Goal: Task Accomplishment & Management: Use online tool/utility

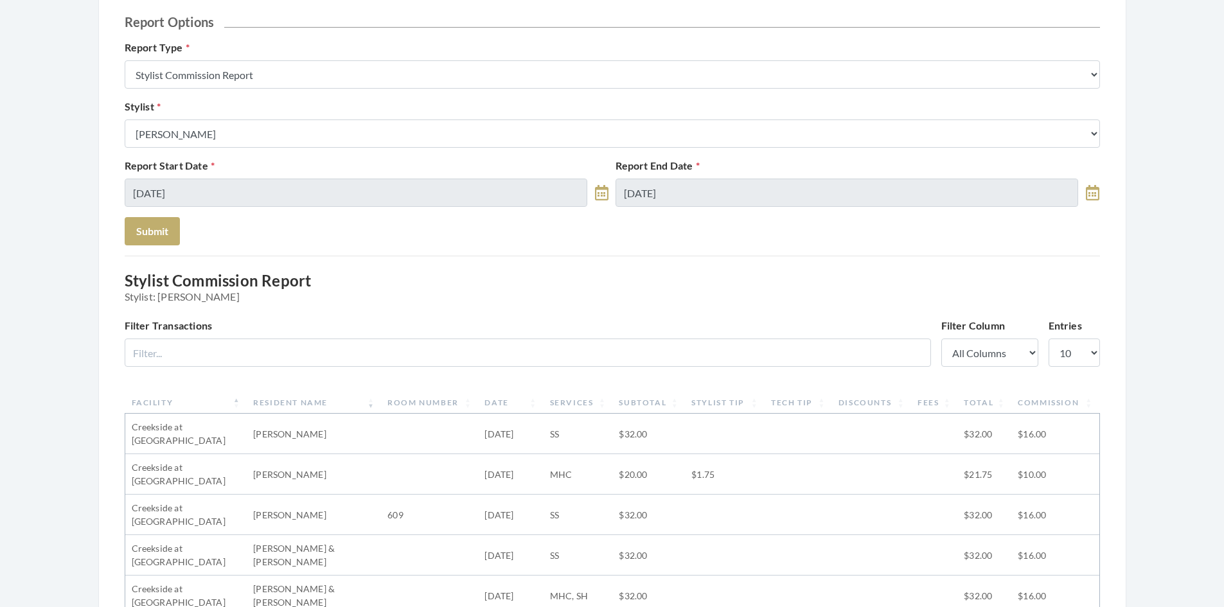
scroll to position [129, 0]
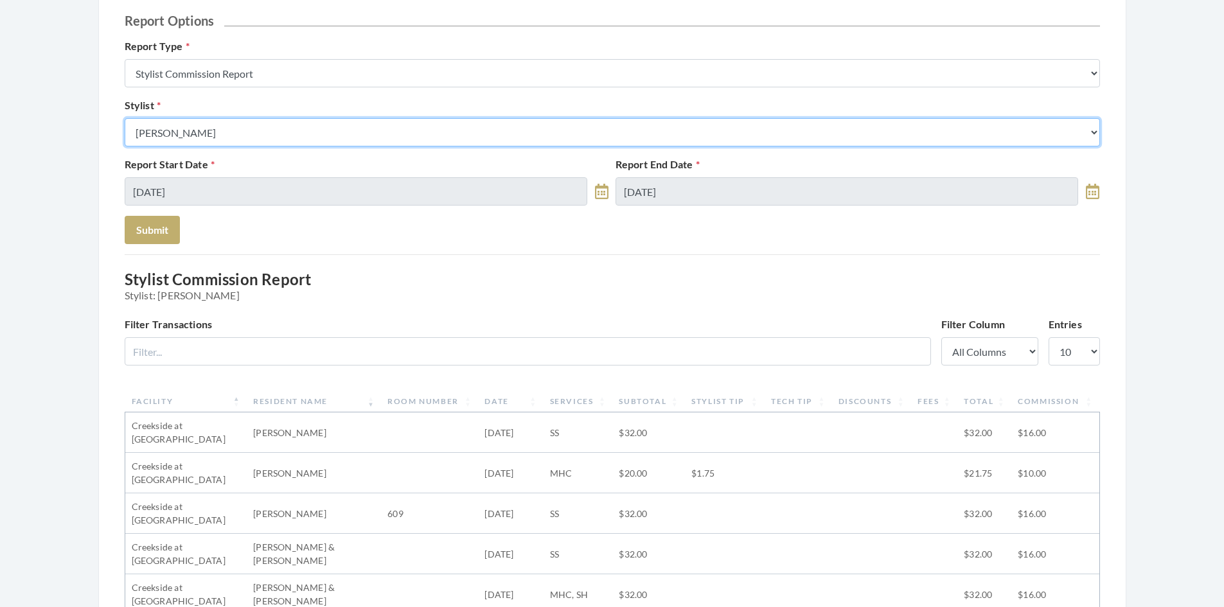
click at [531, 127] on select "Select a Stylist Alaina Krumm Alisha Teasley Anna White Ashley Venable Cassie B…" at bounding box center [613, 132] width 976 height 28
select select "13"
click at [125, 118] on select "Select a Stylist Alaina Krumm Alisha Teasley Anna White Ashley Venable Cassie B…" at bounding box center [613, 132] width 976 height 28
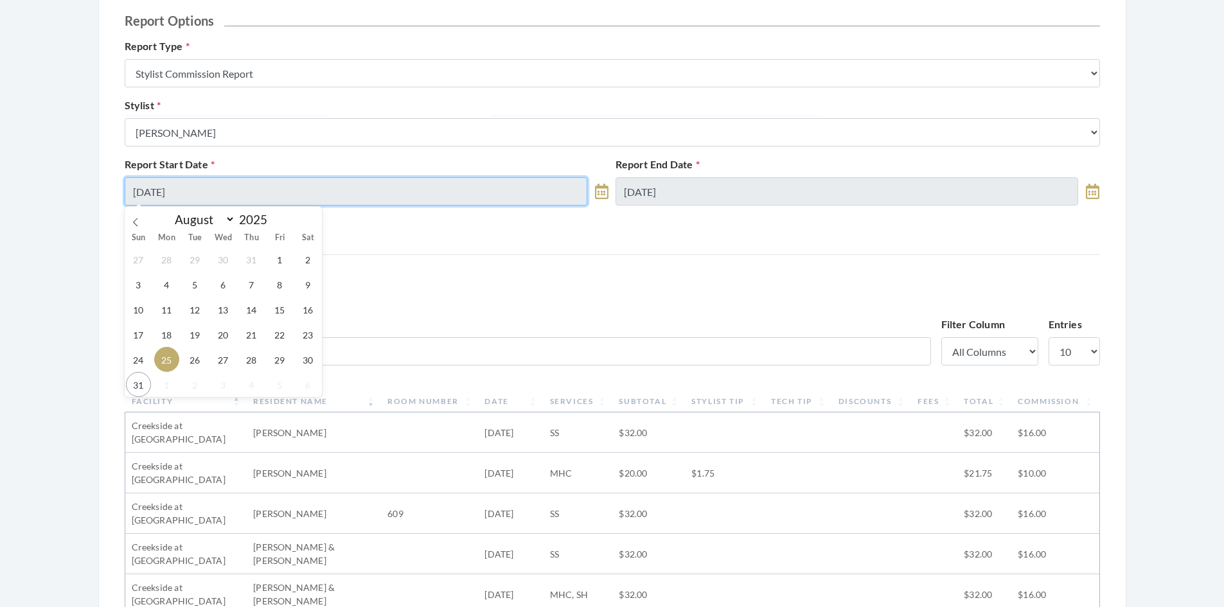
click at [329, 186] on input "[DATE]" at bounding box center [356, 191] width 463 height 28
click at [172, 358] on span "25" at bounding box center [166, 359] width 25 height 25
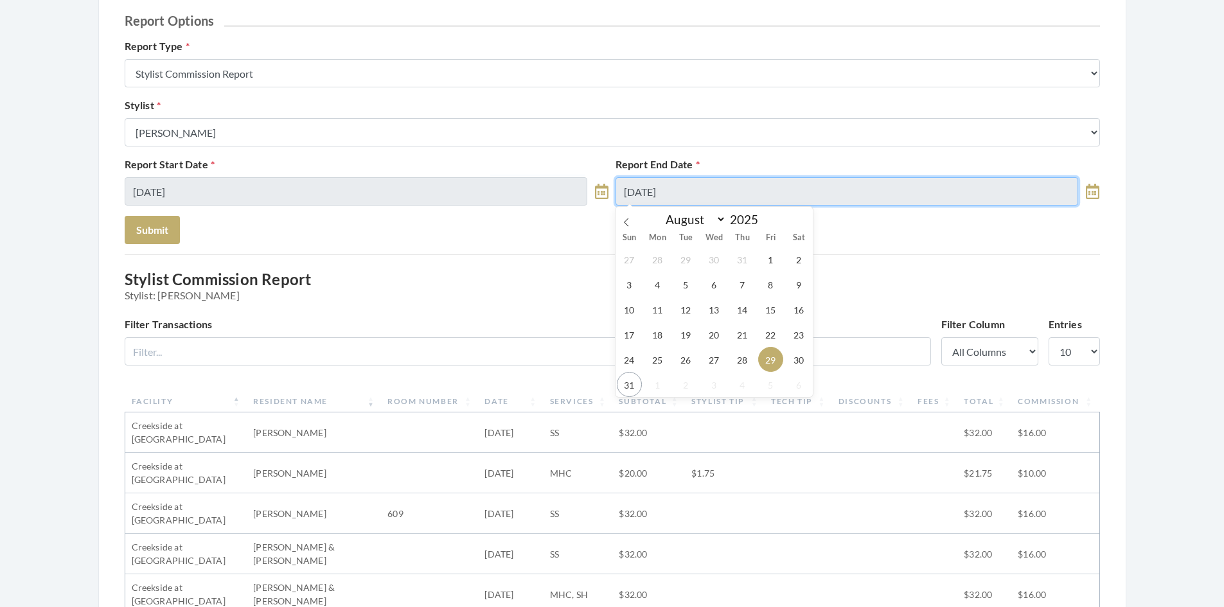
click at [719, 190] on input "[DATE]" at bounding box center [847, 191] width 463 height 28
click at [768, 356] on span "29" at bounding box center [770, 359] width 25 height 25
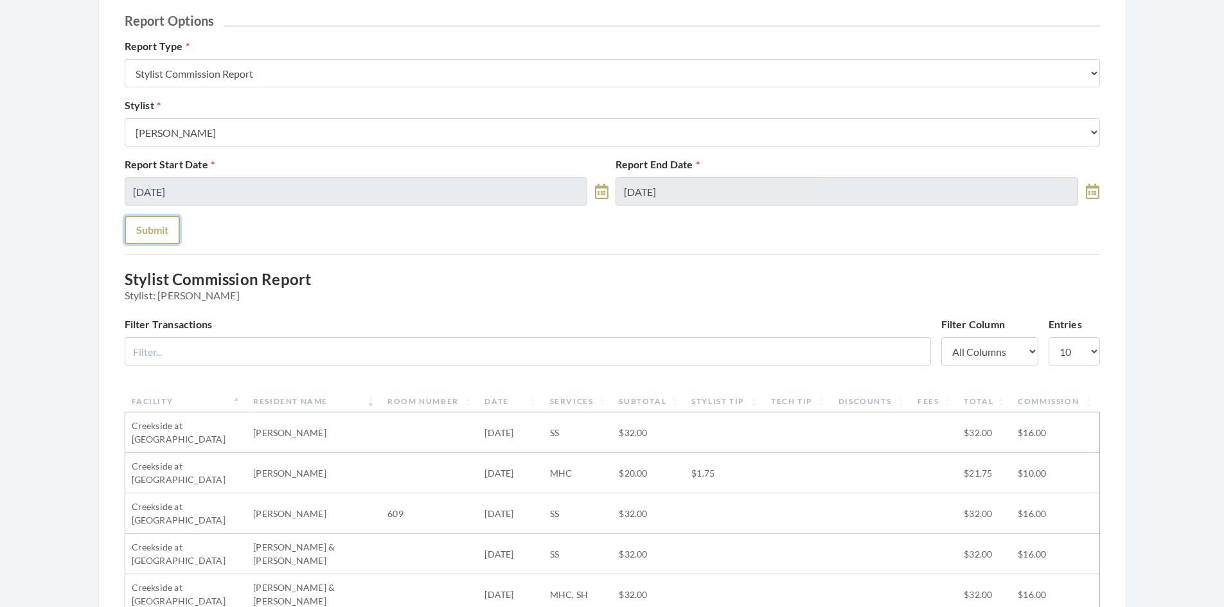
click at [140, 229] on button "Submit" at bounding box center [152, 230] width 55 height 28
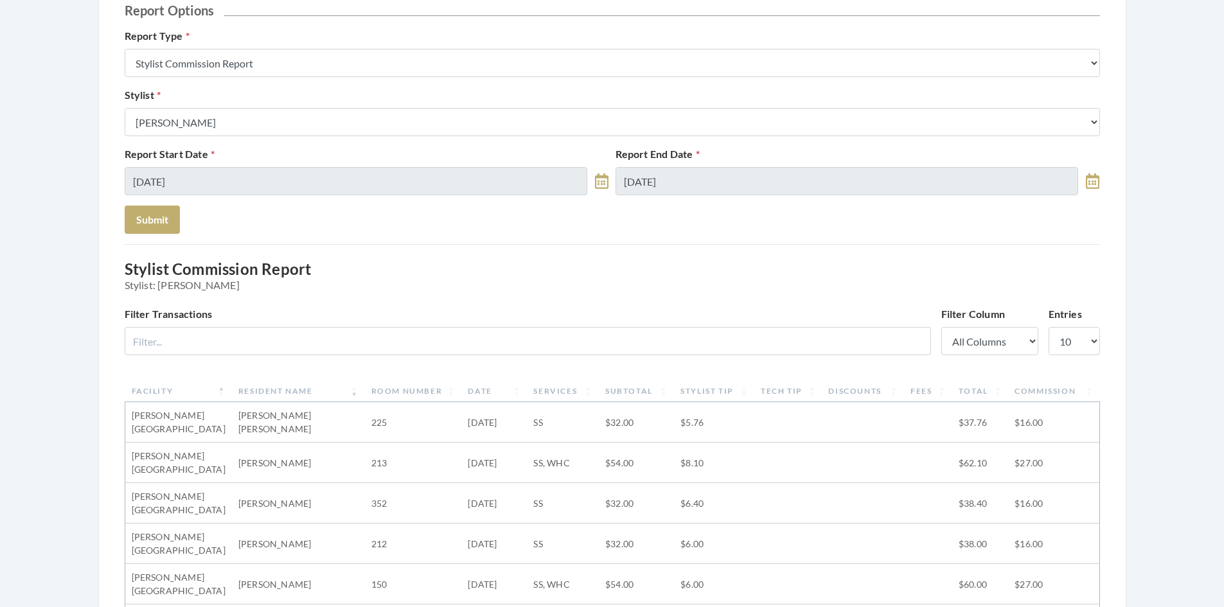
scroll to position [129, 0]
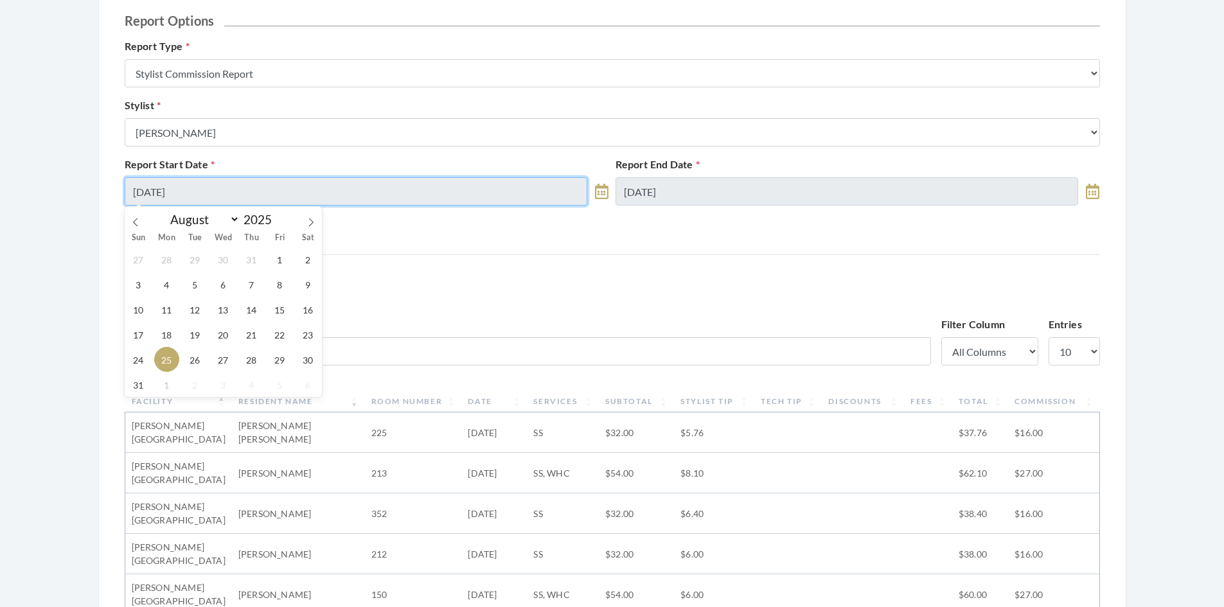
click at [294, 193] on input "[DATE]" at bounding box center [356, 191] width 463 height 28
click at [192, 359] on span "26" at bounding box center [195, 359] width 25 height 25
type input "[DATE]"
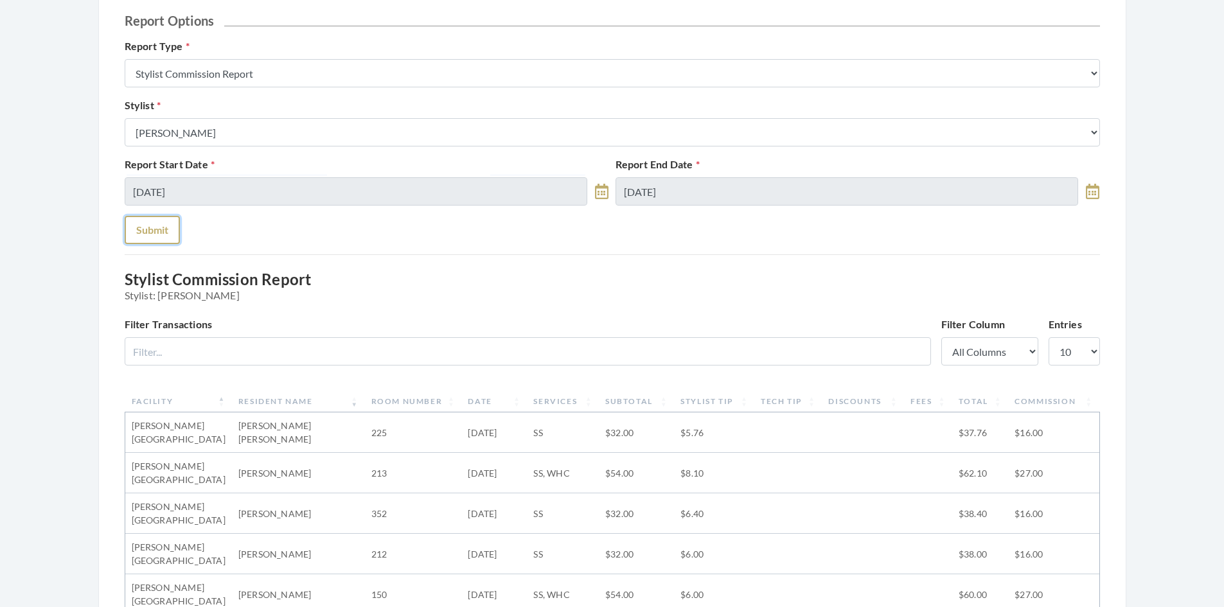
click at [155, 235] on button "Submit" at bounding box center [152, 230] width 55 height 28
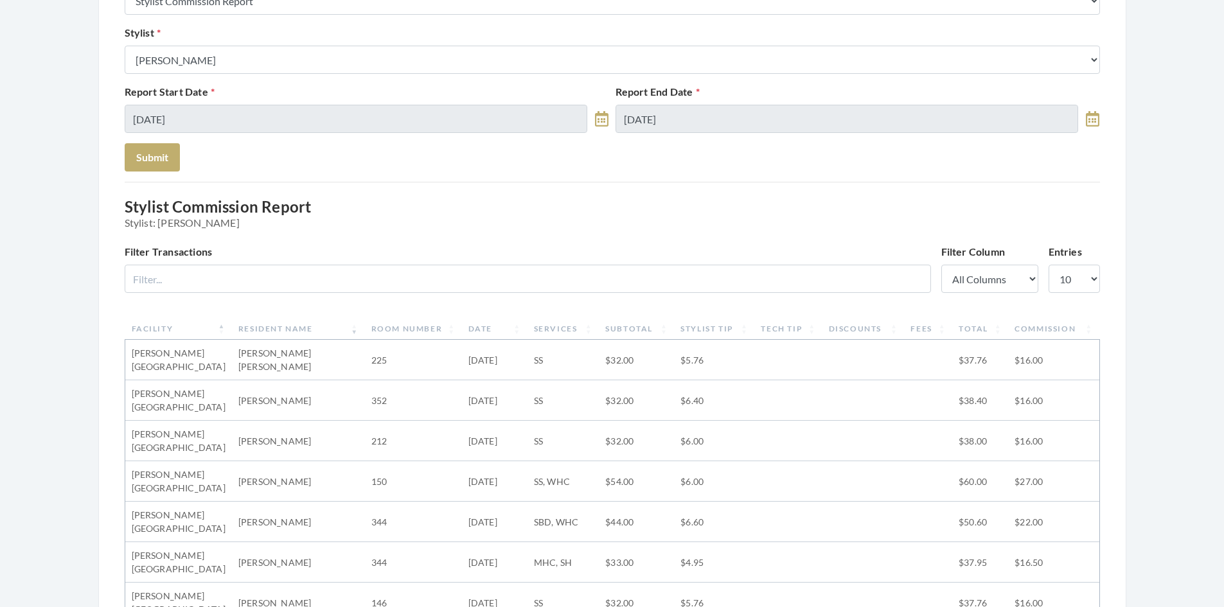
scroll to position [129, 0]
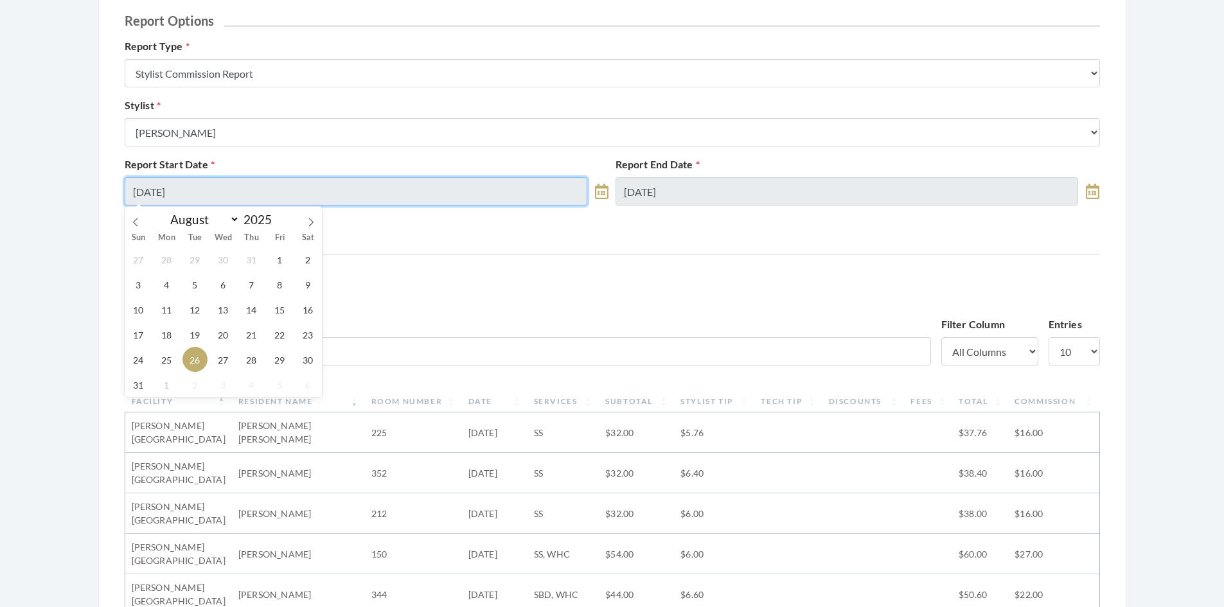
click at [308, 188] on input "[DATE]" at bounding box center [356, 191] width 463 height 28
click at [162, 361] on span "25" at bounding box center [166, 359] width 25 height 25
type input "[DATE]"
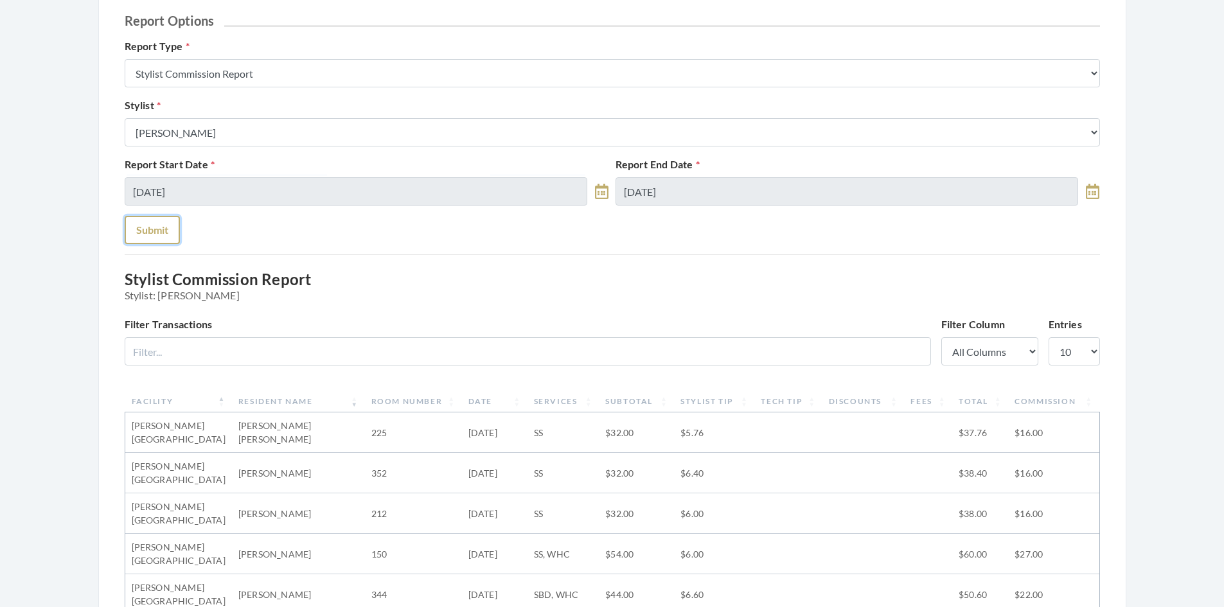
click at [152, 229] on button "Submit" at bounding box center [152, 230] width 55 height 28
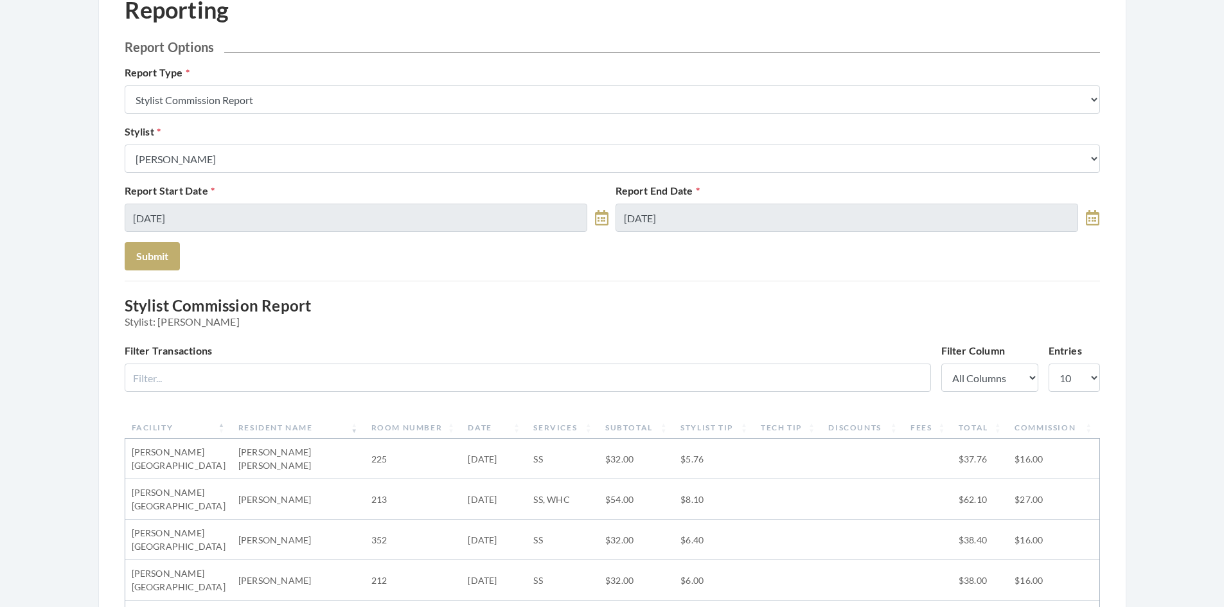
scroll to position [64, 0]
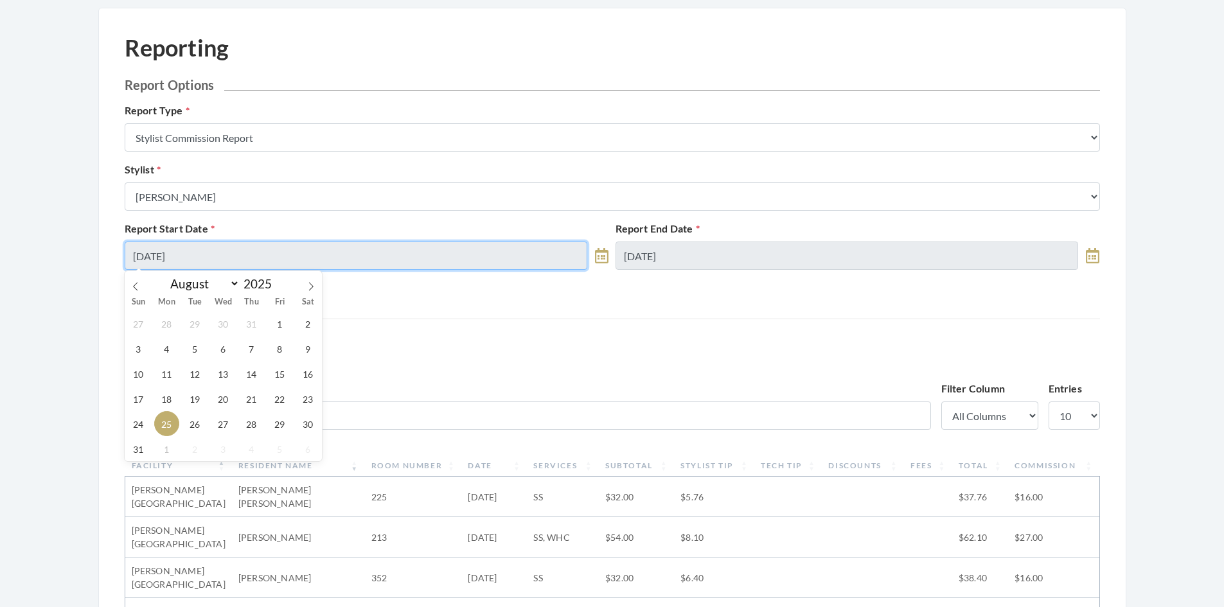
click at [233, 255] on input "[DATE]" at bounding box center [356, 256] width 463 height 28
click at [195, 422] on span "26" at bounding box center [195, 423] width 25 height 25
type input "[DATE]"
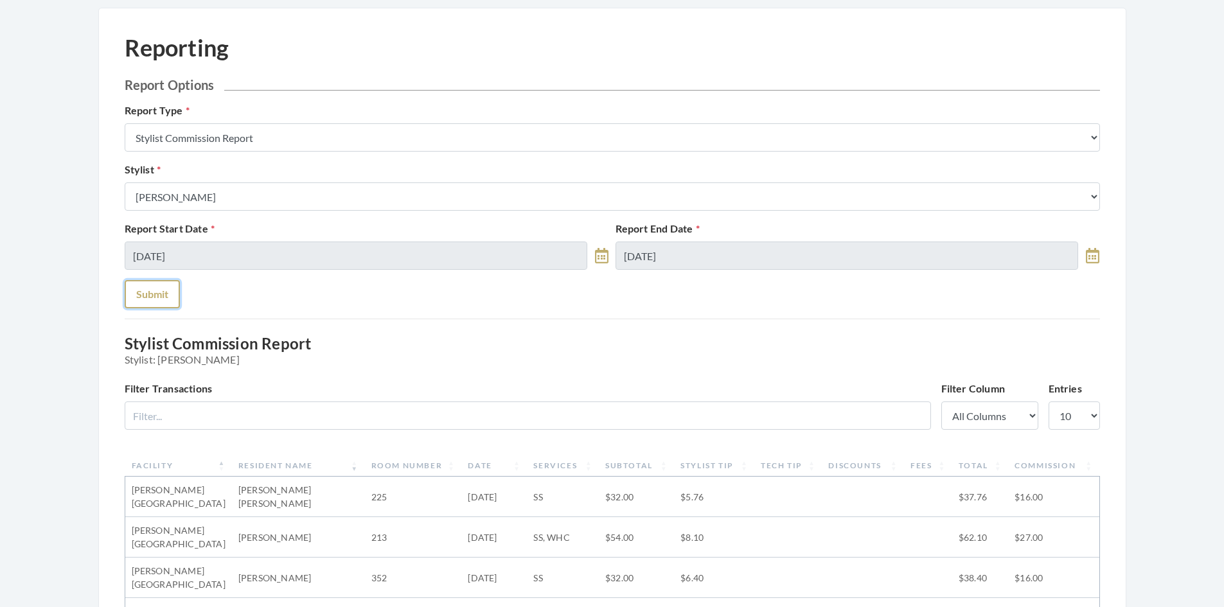
click at [161, 299] on button "Submit" at bounding box center [152, 294] width 55 height 28
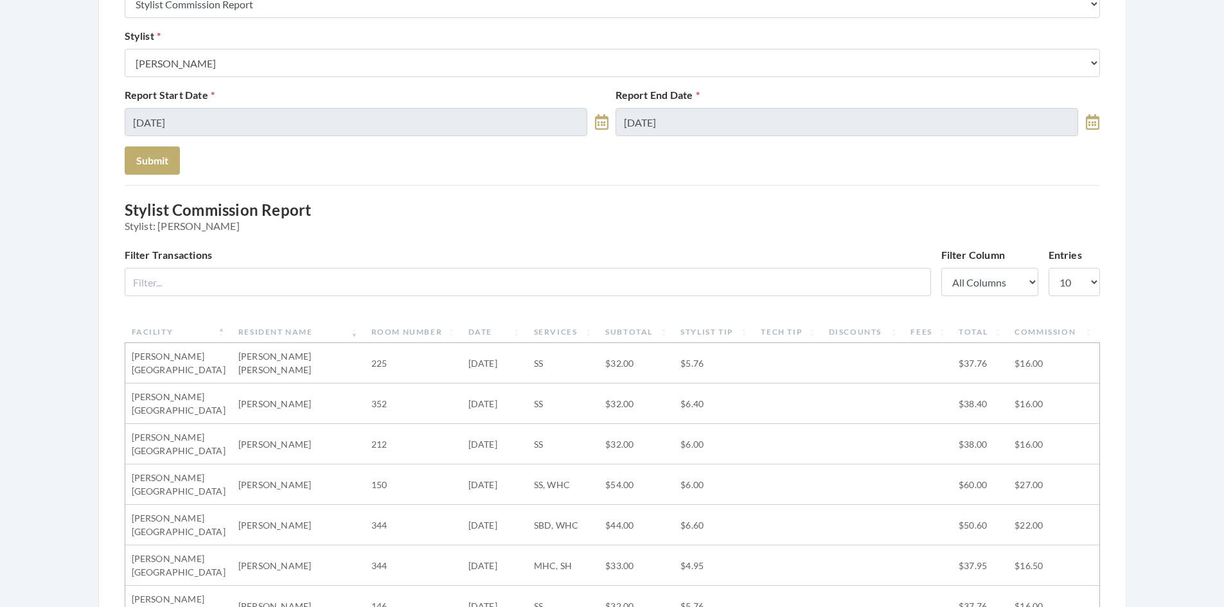
scroll to position [193, 0]
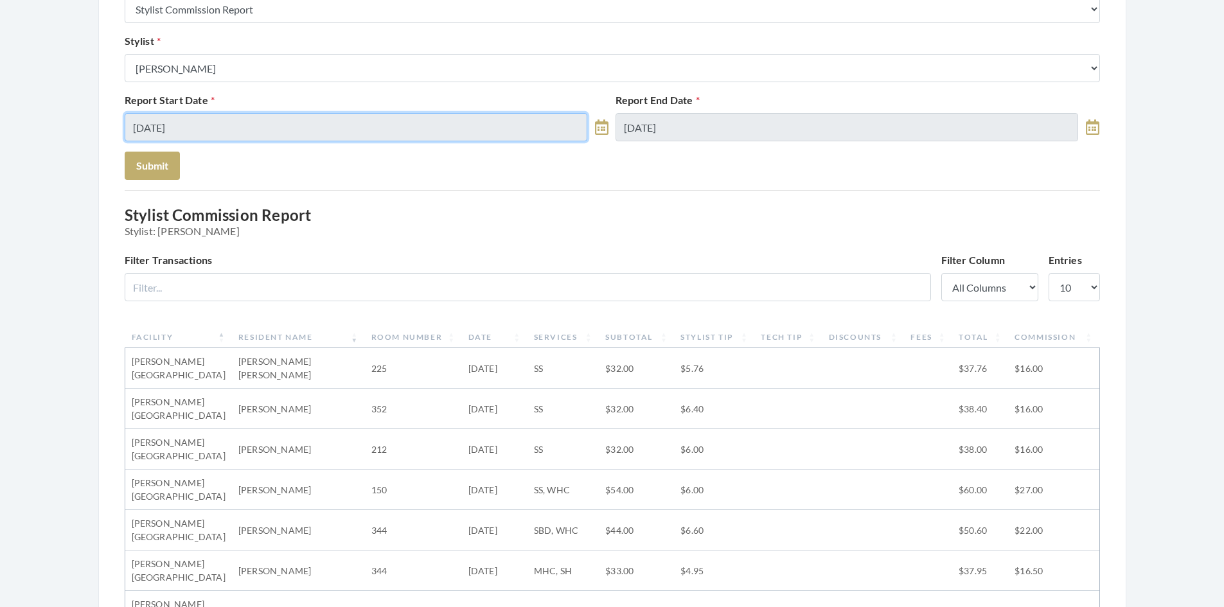
click at [348, 133] on input "08/26/2025" at bounding box center [356, 127] width 463 height 28
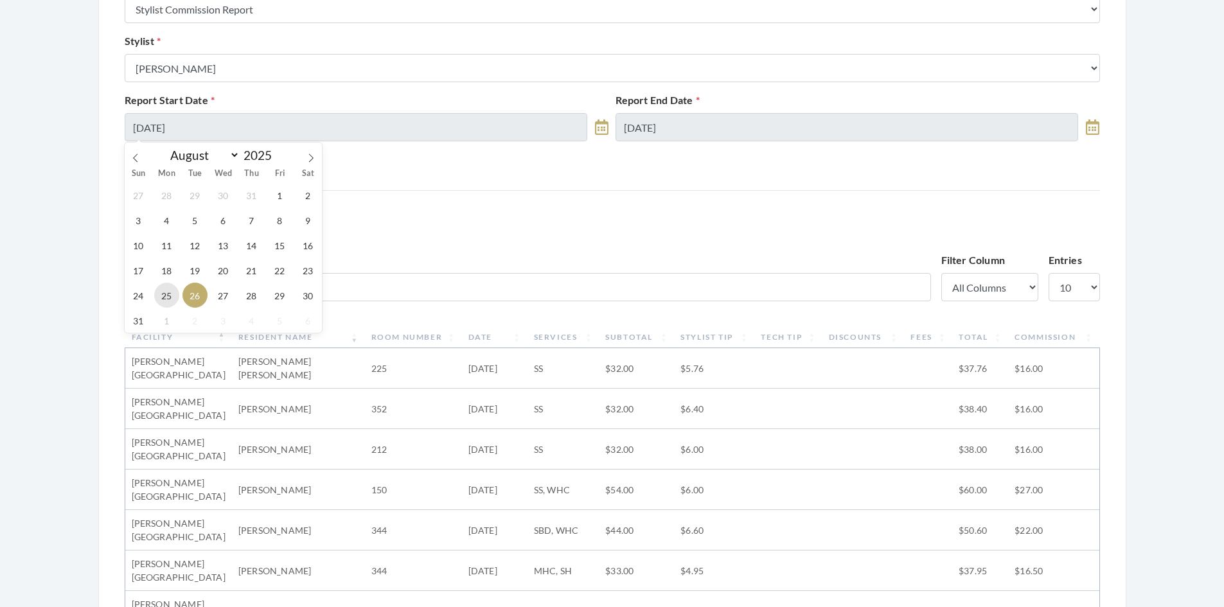
click at [166, 300] on span "25" at bounding box center [166, 295] width 25 height 25
type input "[DATE]"
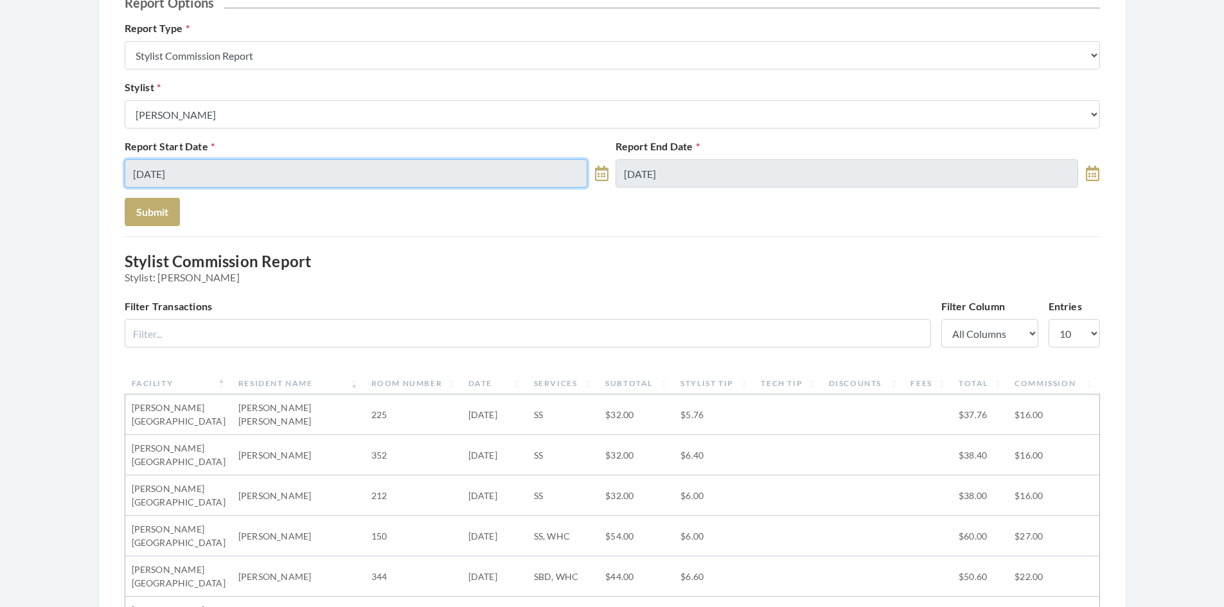
scroll to position [129, 0]
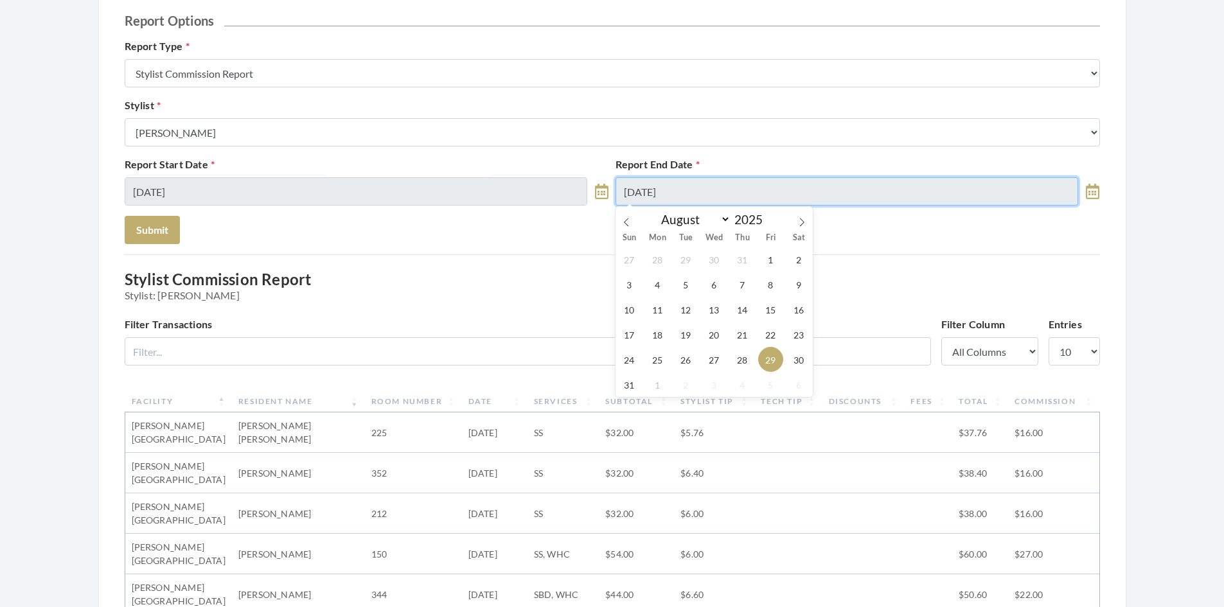
click at [712, 194] on input "08/29/2025" at bounding box center [847, 191] width 463 height 28
click at [803, 362] on span "30" at bounding box center [799, 359] width 25 height 25
type input "[DATE]"
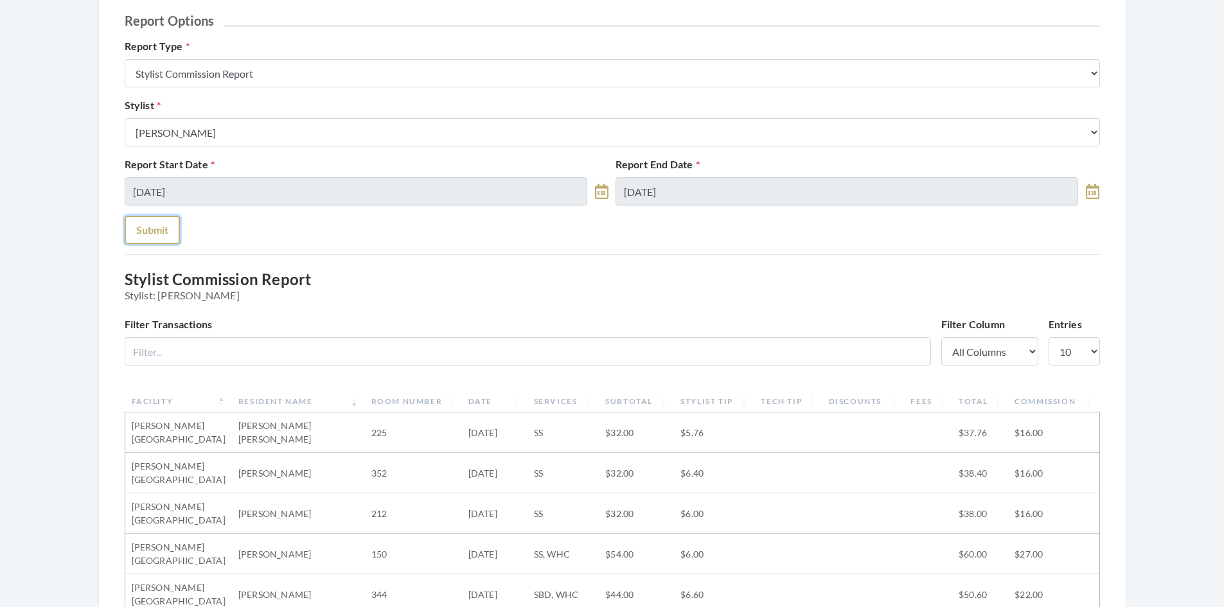
click at [149, 233] on button "Submit" at bounding box center [152, 230] width 55 height 28
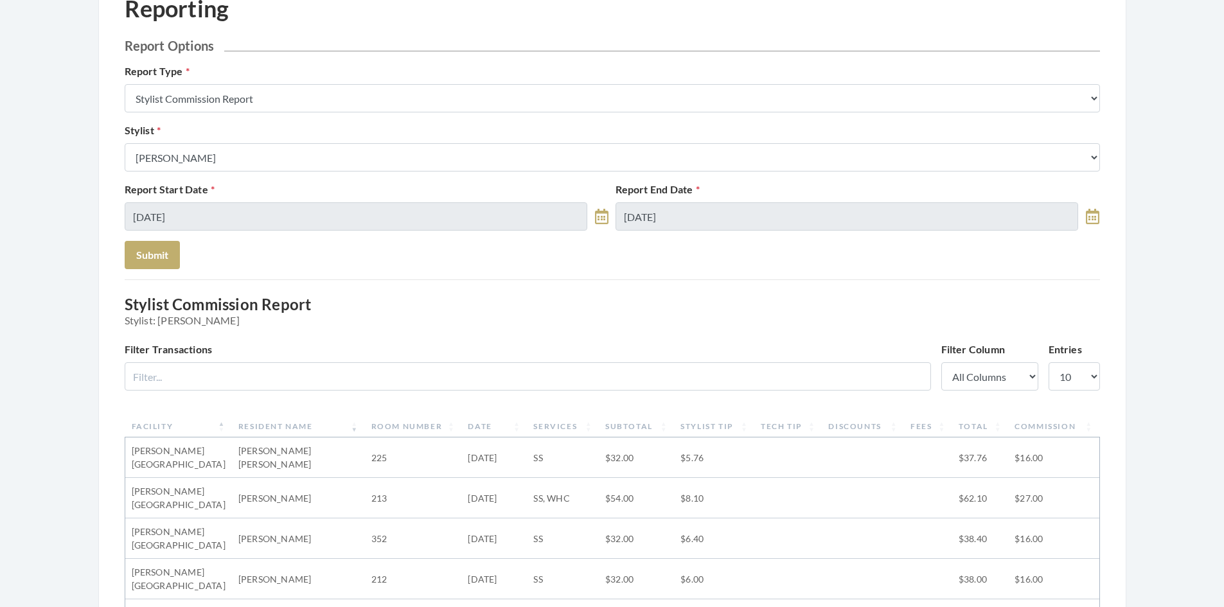
scroll to position [64, 0]
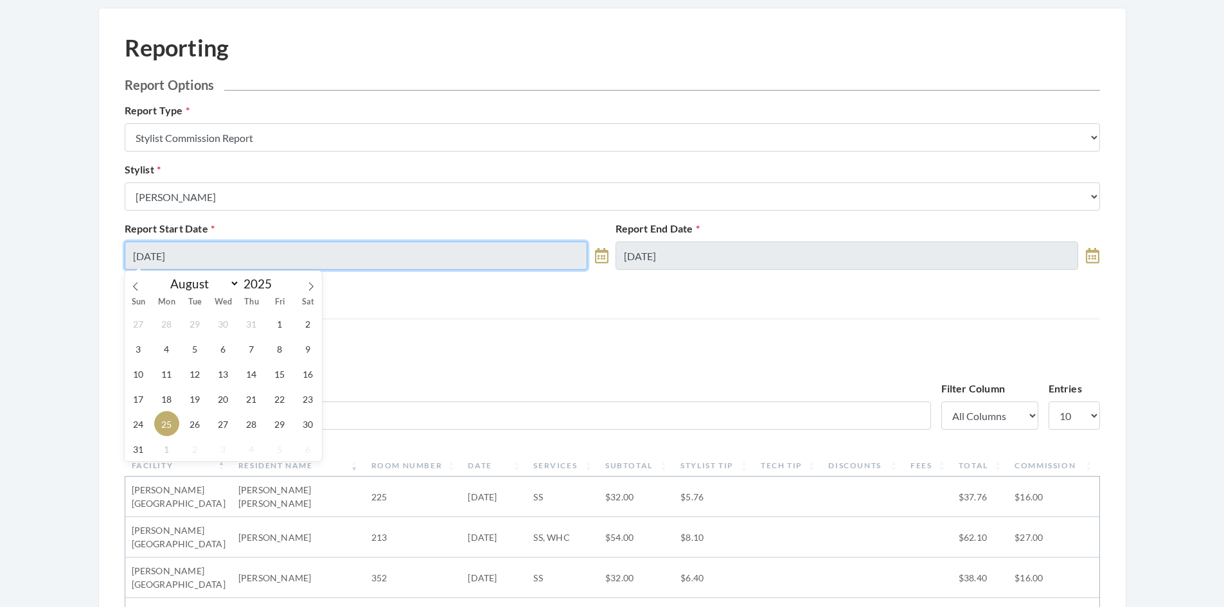
click at [280, 267] on input "[DATE]" at bounding box center [356, 256] width 463 height 28
click at [310, 423] on span "30" at bounding box center [308, 423] width 25 height 25
type input "[DATE]"
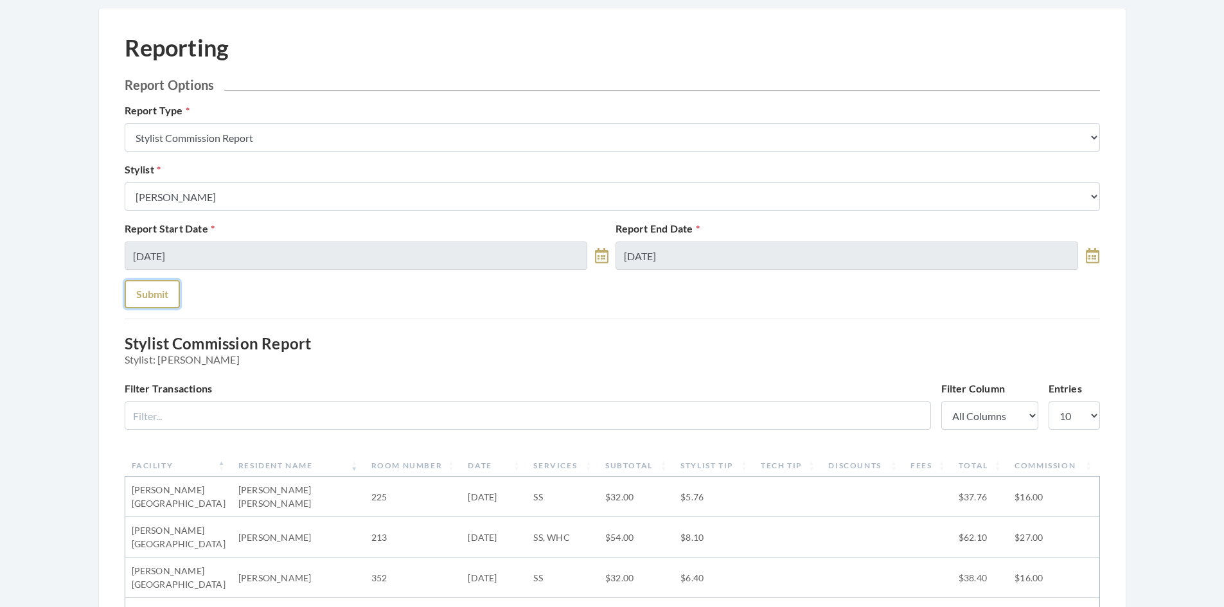
click at [141, 301] on button "Submit" at bounding box center [152, 294] width 55 height 28
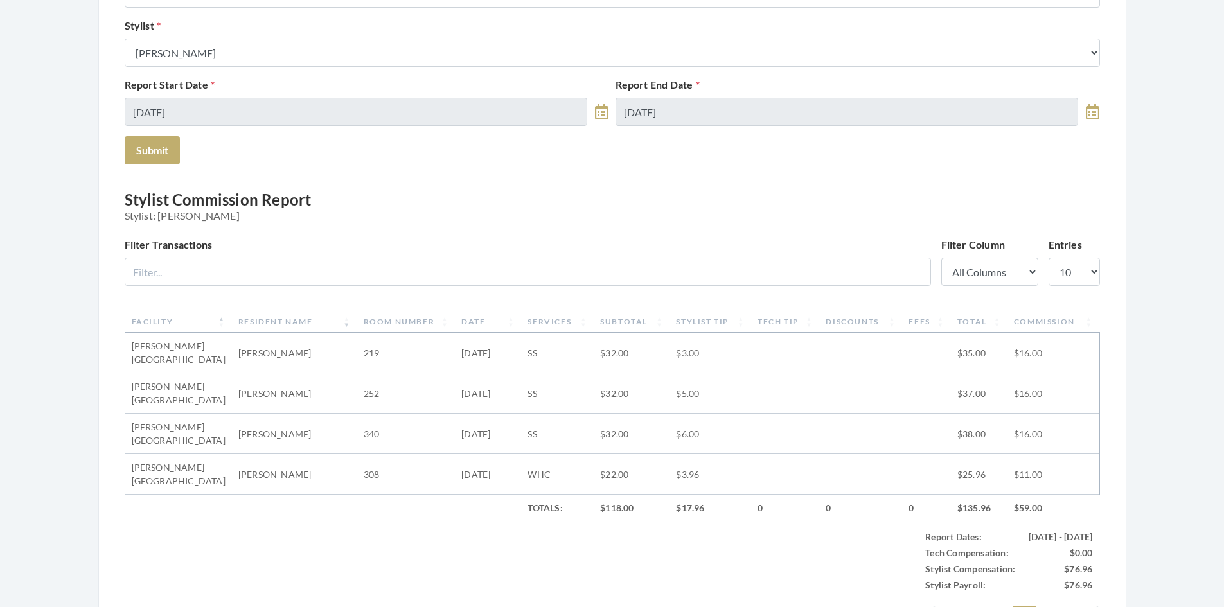
scroll to position [257, 0]
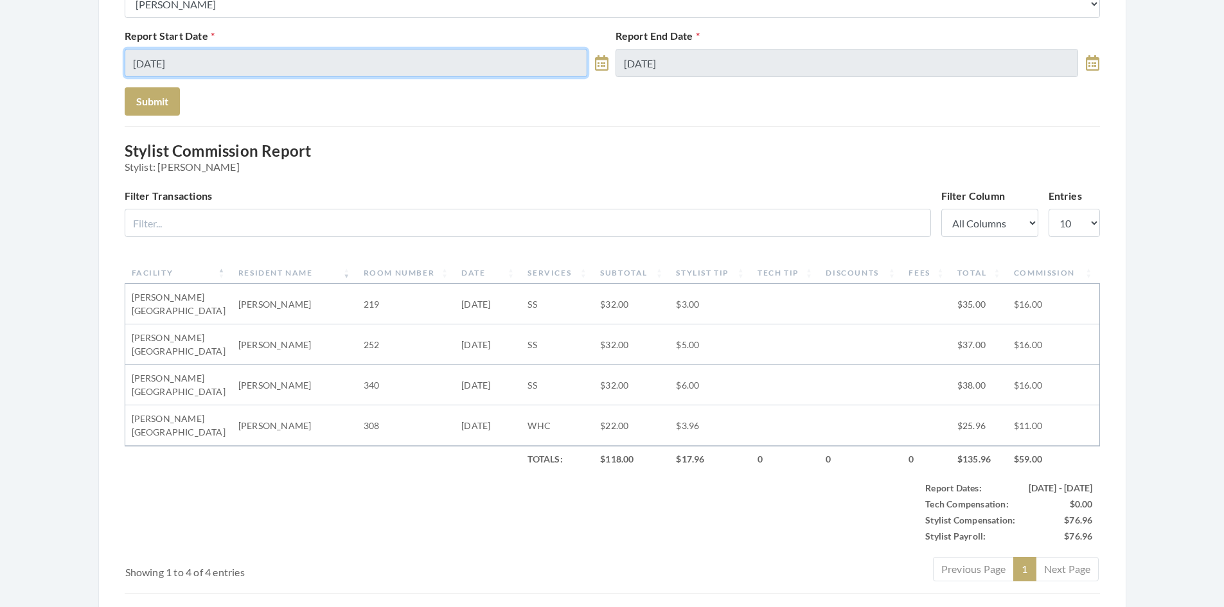
click at [260, 73] on input "[DATE]" at bounding box center [356, 63] width 463 height 28
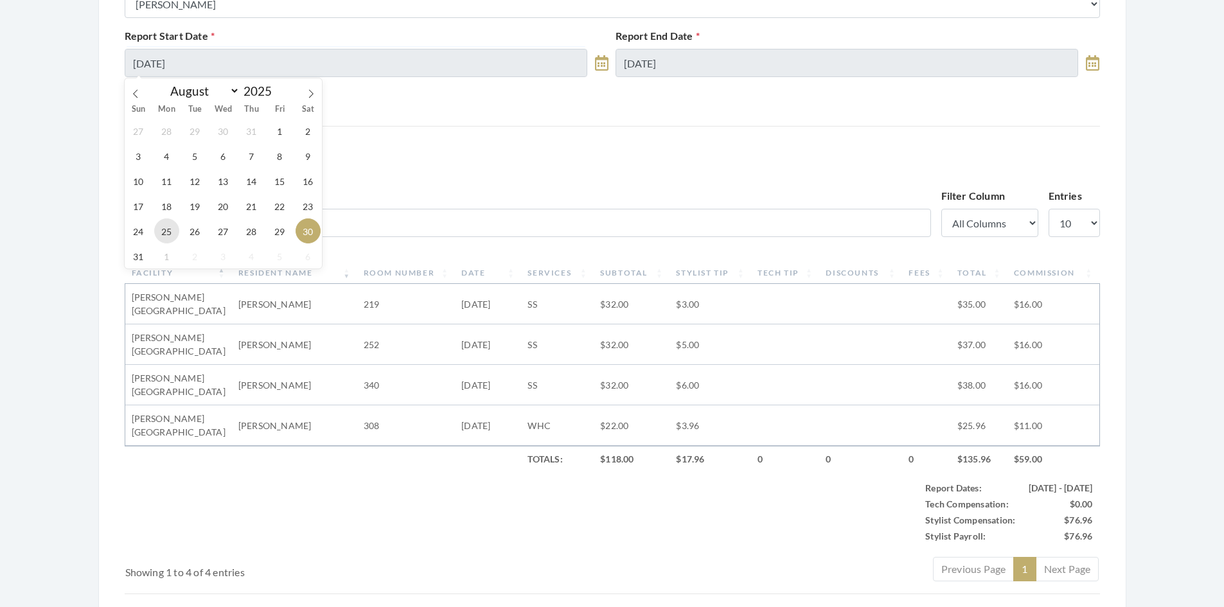
click at [163, 233] on span "25" at bounding box center [166, 231] width 25 height 25
type input "[DATE]"
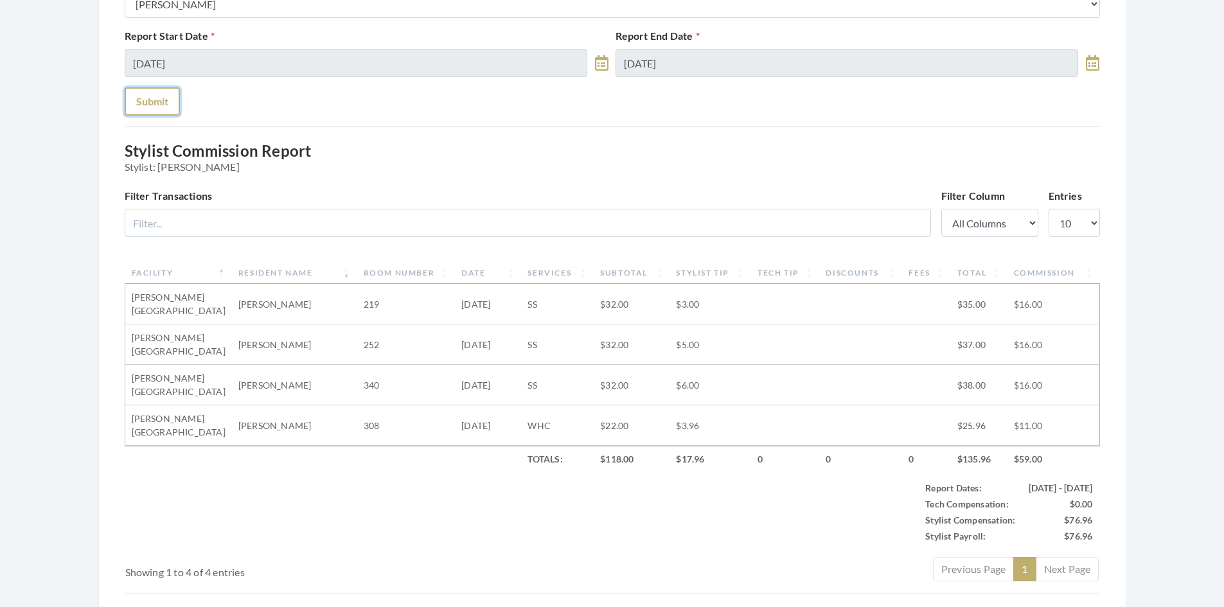
click at [157, 99] on button "Submit" at bounding box center [152, 101] width 55 height 28
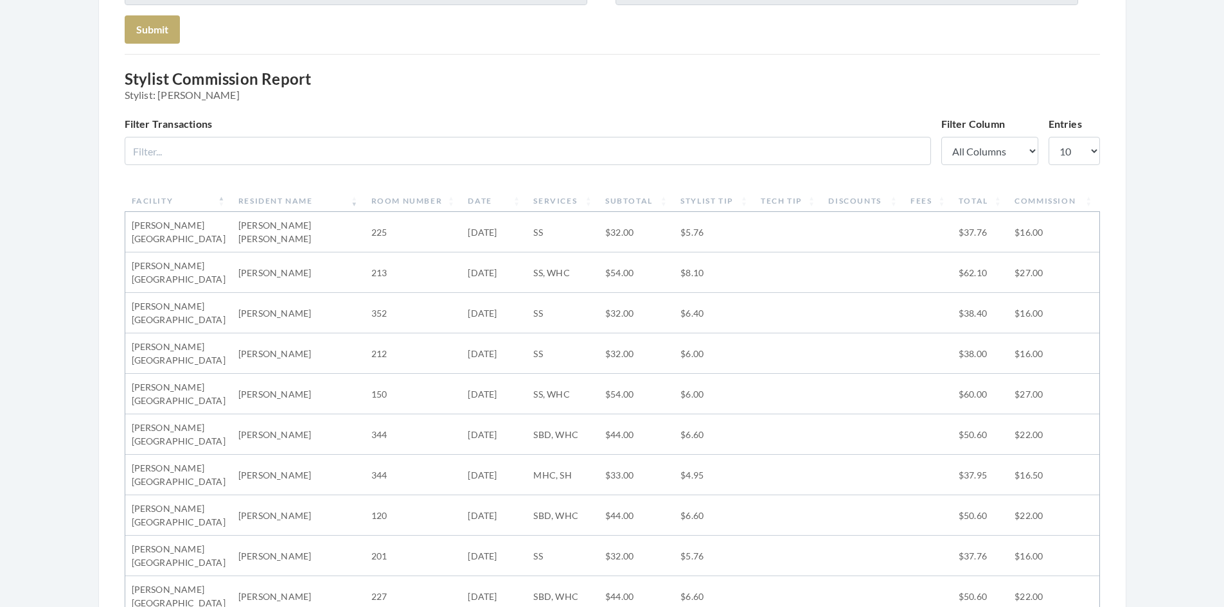
scroll to position [257, 0]
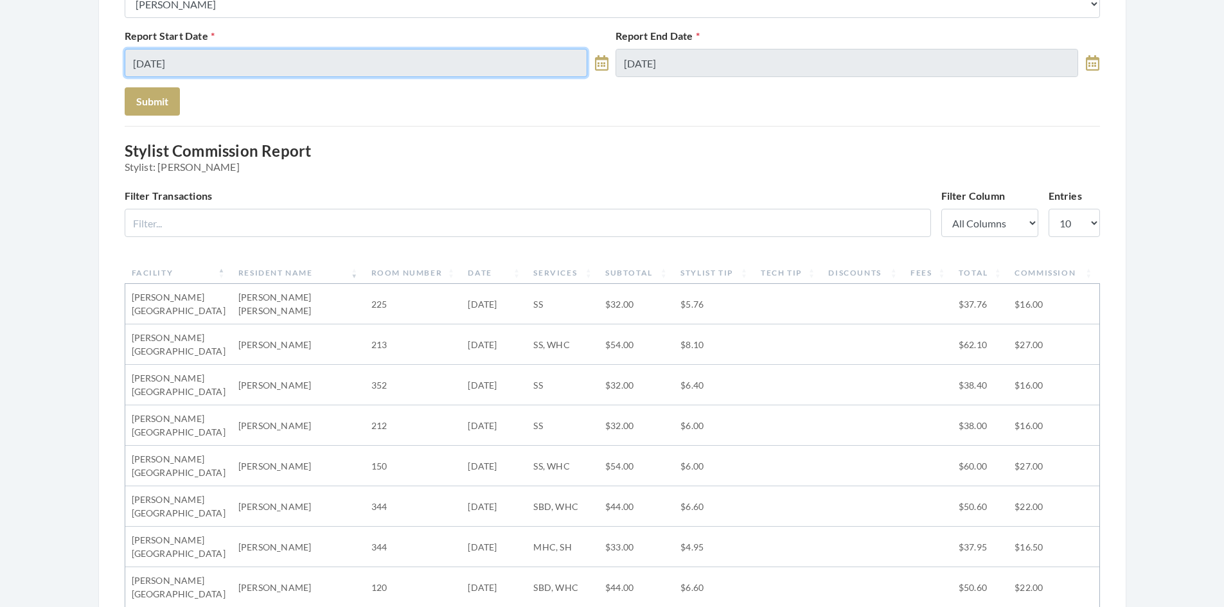
click at [362, 64] on input "[DATE]" at bounding box center [356, 63] width 463 height 28
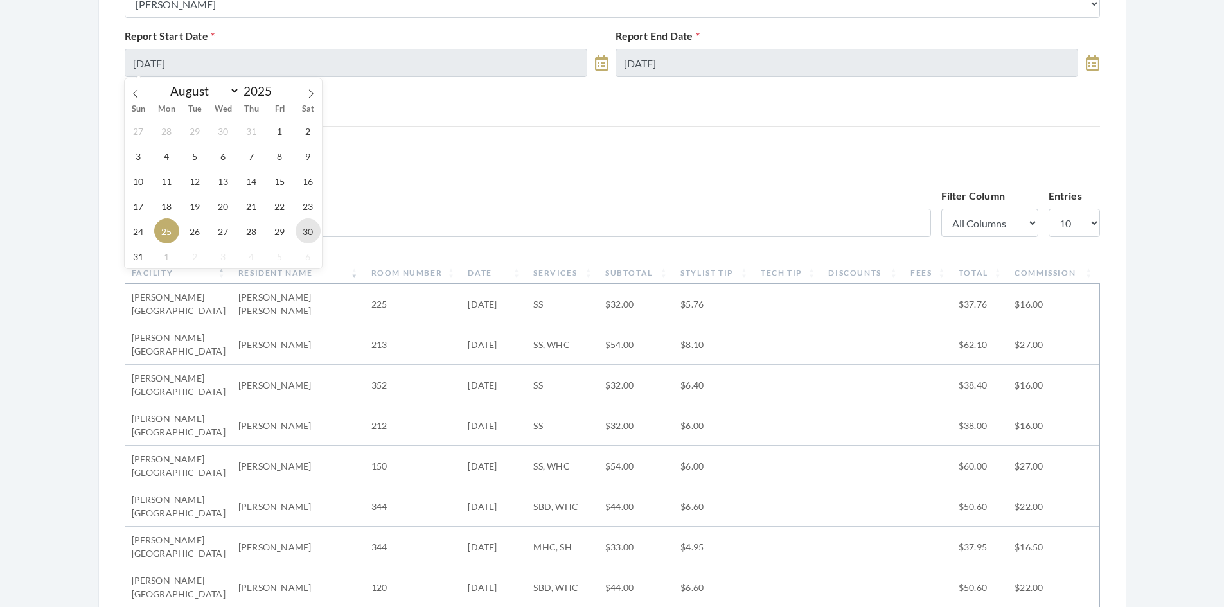
drag, startPoint x: 308, startPoint y: 231, endPoint x: 301, endPoint y: 224, distance: 10.5
click at [307, 231] on span "30" at bounding box center [308, 231] width 25 height 25
type input "[DATE]"
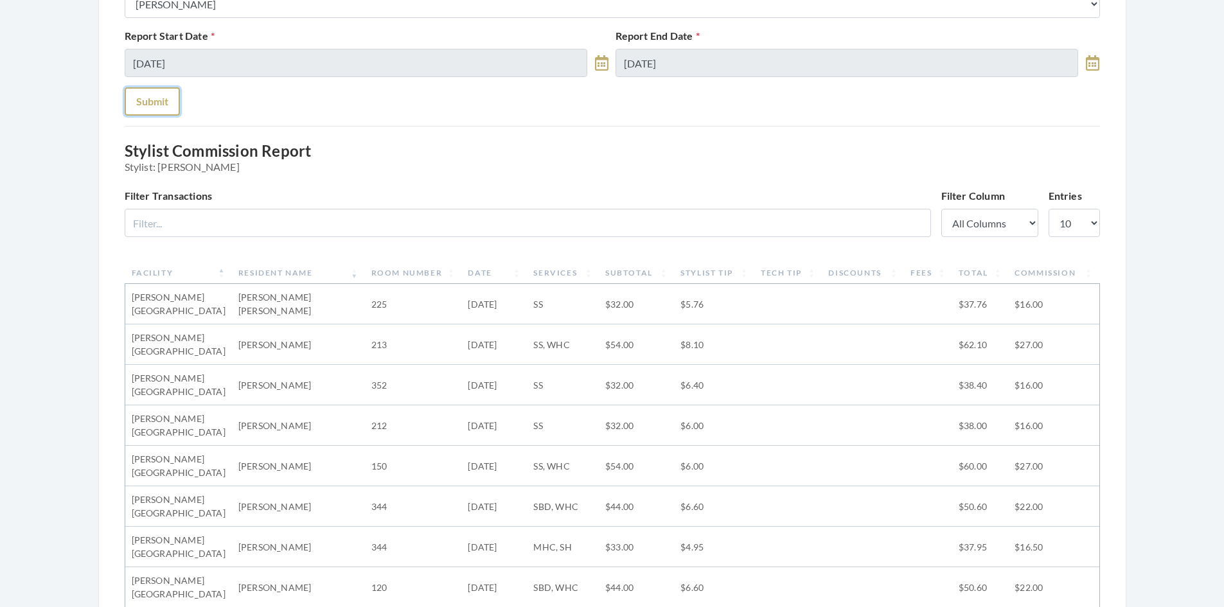
click at [168, 102] on button "Submit" at bounding box center [152, 101] width 55 height 28
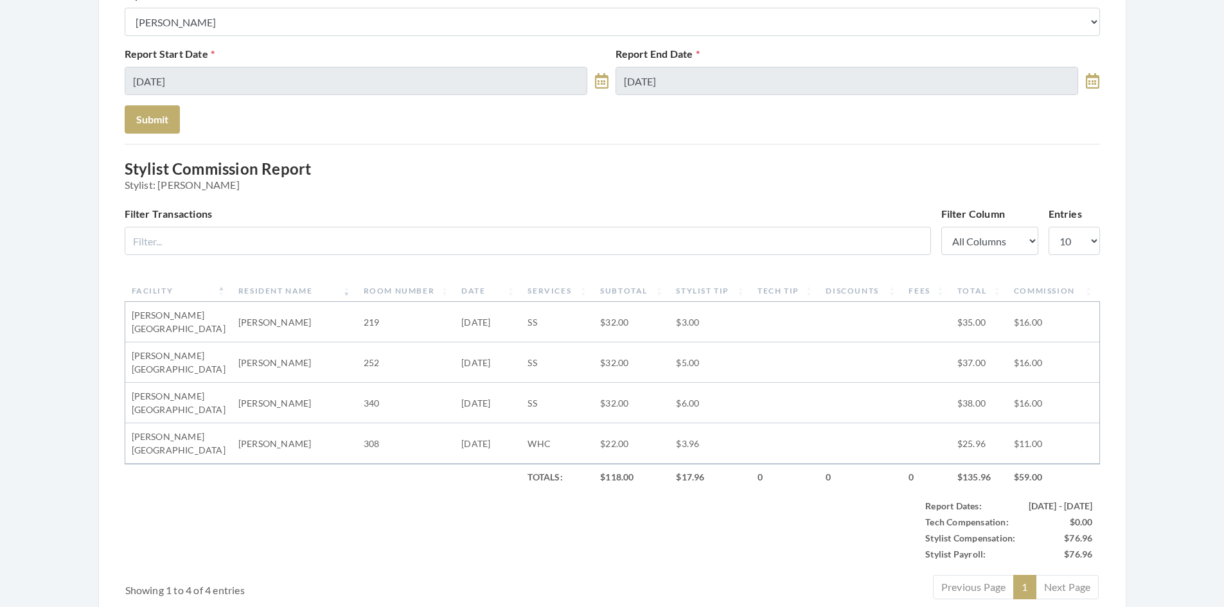
scroll to position [257, 0]
